Goal: Information Seeking & Learning: Find specific fact

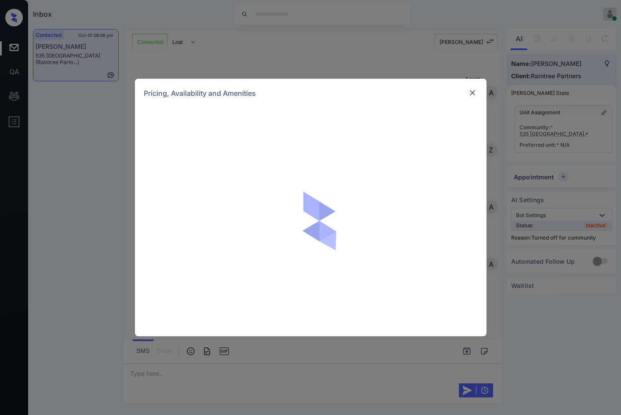
scroll to position [217, 0]
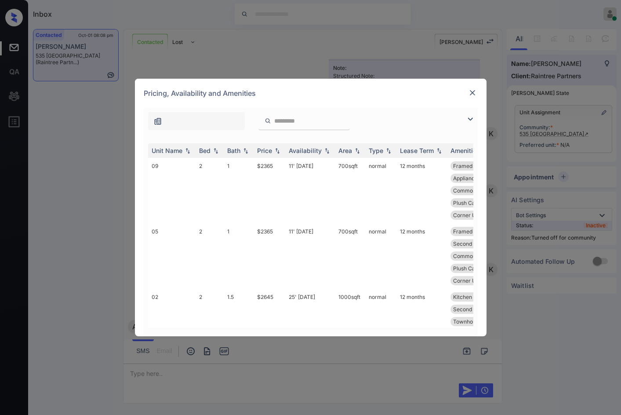
click at [466, 120] on img at bounding box center [470, 119] width 11 height 11
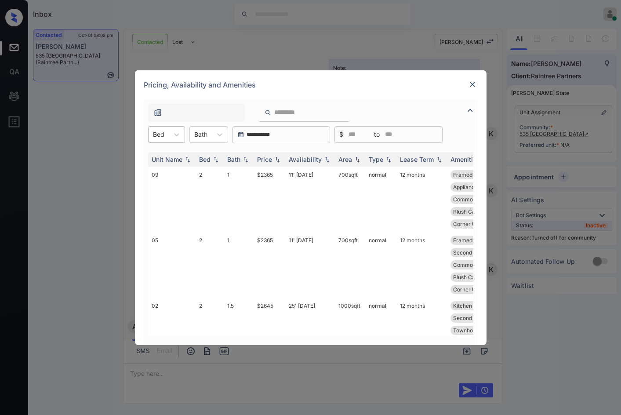
click at [157, 132] on div at bounding box center [158, 134] width 11 height 9
click at [171, 160] on div "2" at bounding box center [166, 156] width 37 height 16
click at [277, 157] on img at bounding box center [277, 159] width 9 height 6
drag, startPoint x: 255, startPoint y: 175, endPoint x: 267, endPoint y: 173, distance: 11.7
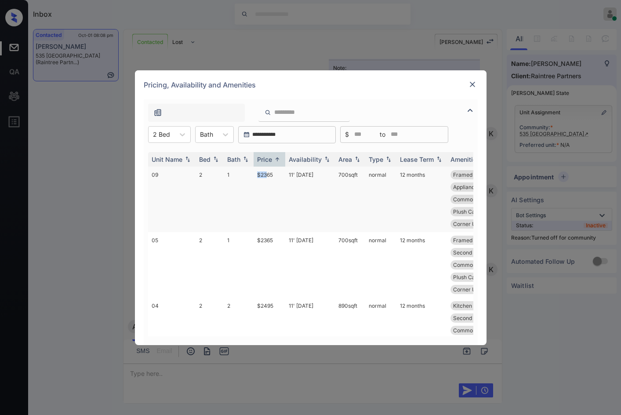
click at [267, 173] on tr "09 2 1 $2365 11' [DATE] 700 sqft normal 12 months Framed Bathroom... Mirrored C…" at bounding box center [377, 200] width 459 height 66
click at [267, 173] on td "$2365" at bounding box center [270, 200] width 32 height 66
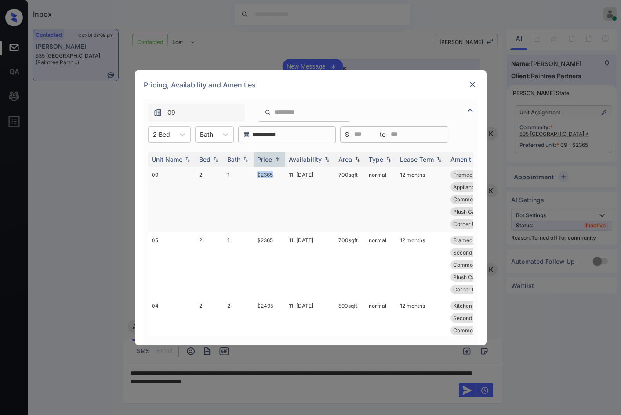
drag, startPoint x: 255, startPoint y: 176, endPoint x: 259, endPoint y: 182, distance: 7.7
click at [285, 176] on td "$2365" at bounding box center [270, 200] width 32 height 66
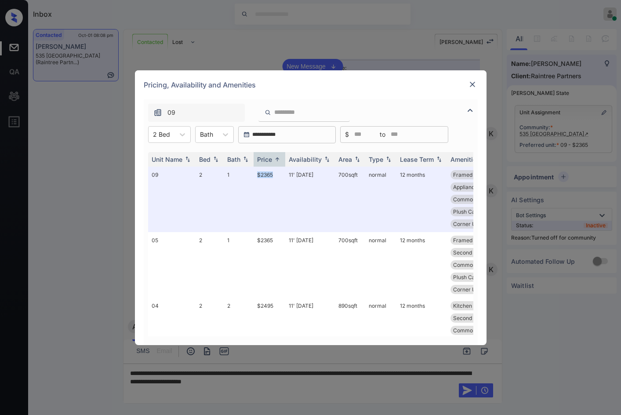
copy td "$2365"
click at [157, 138] on div at bounding box center [161, 134] width 17 height 9
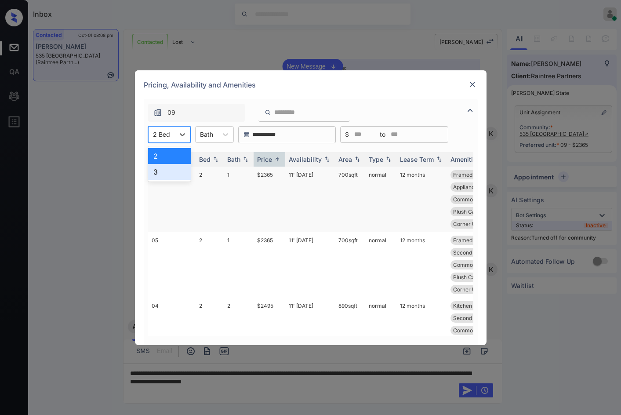
click at [167, 175] on div "3" at bounding box center [169, 172] width 43 height 16
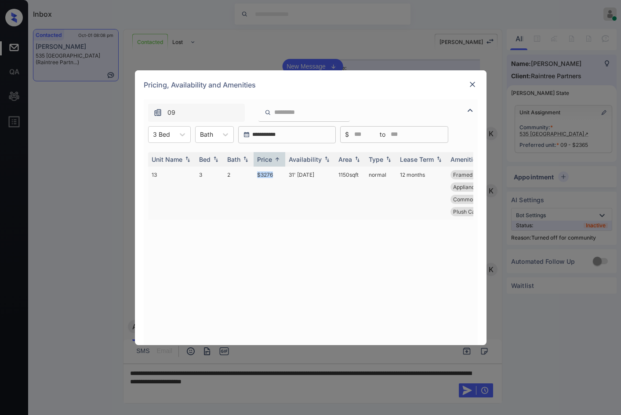
drag, startPoint x: 265, startPoint y: 178, endPoint x: 281, endPoint y: 180, distance: 16.0
click at [281, 180] on td "$3276" at bounding box center [270, 193] width 32 height 53
copy td "$3276"
click at [115, 136] on div "**********" at bounding box center [310, 207] width 621 height 415
click at [471, 87] on img at bounding box center [472, 84] width 9 height 9
